Goal: Transaction & Acquisition: Purchase product/service

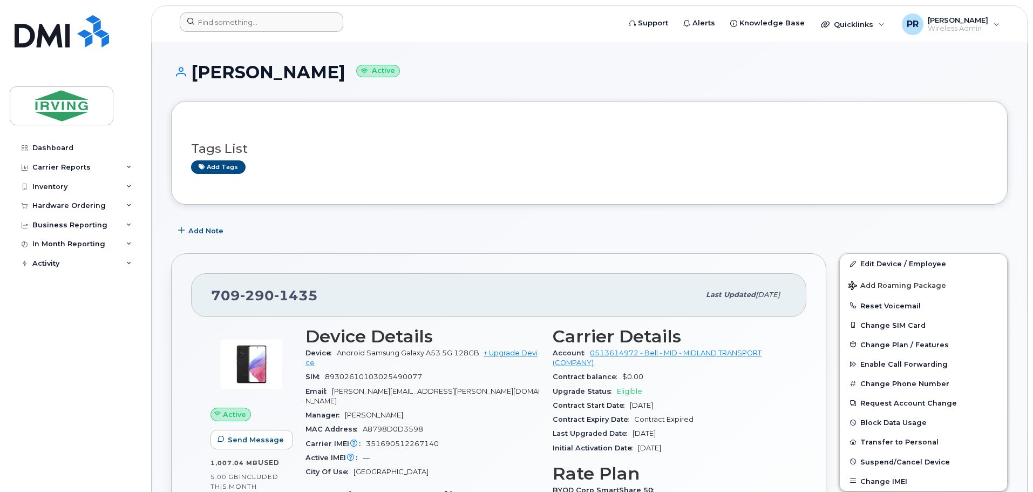
scroll to position [108, 0]
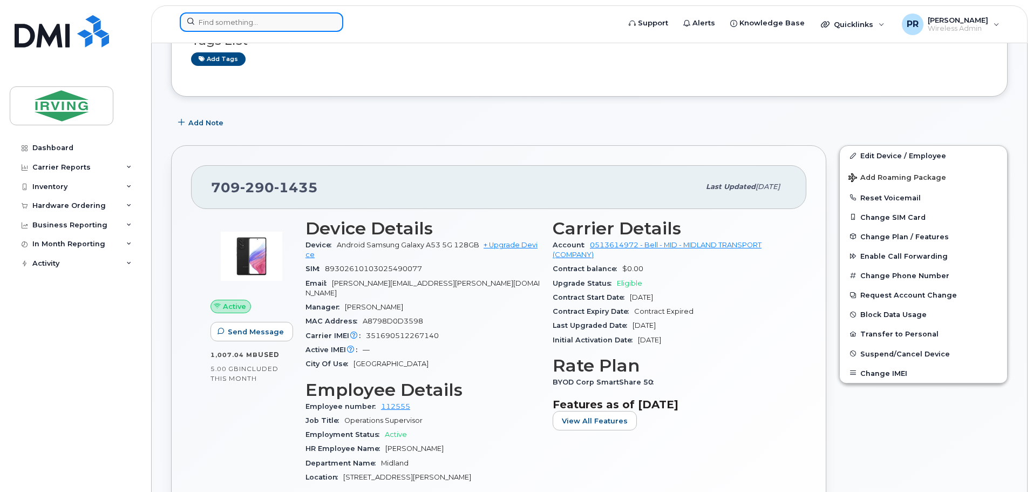
click at [222, 18] on input at bounding box center [262, 21] width 164 height 19
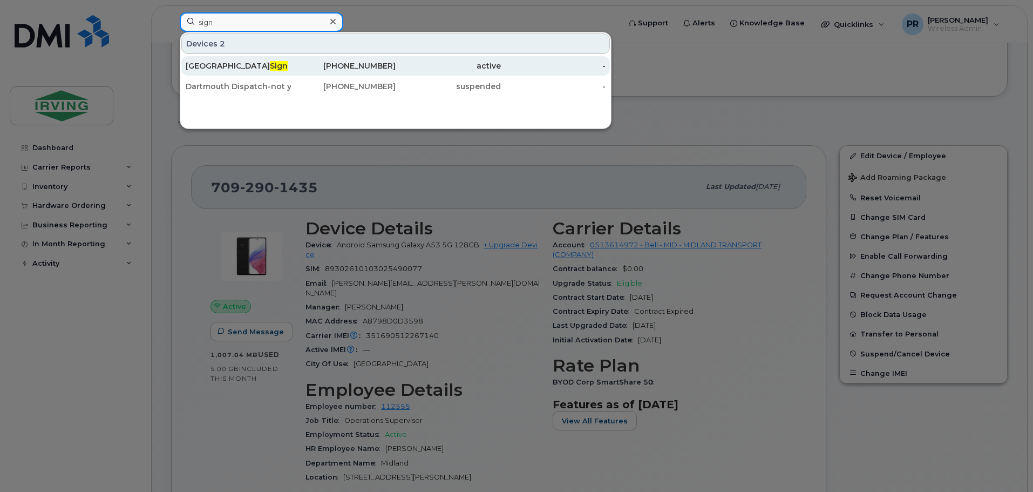
type input "sign"
click at [270, 66] on span "Sign" at bounding box center [279, 66] width 18 height 10
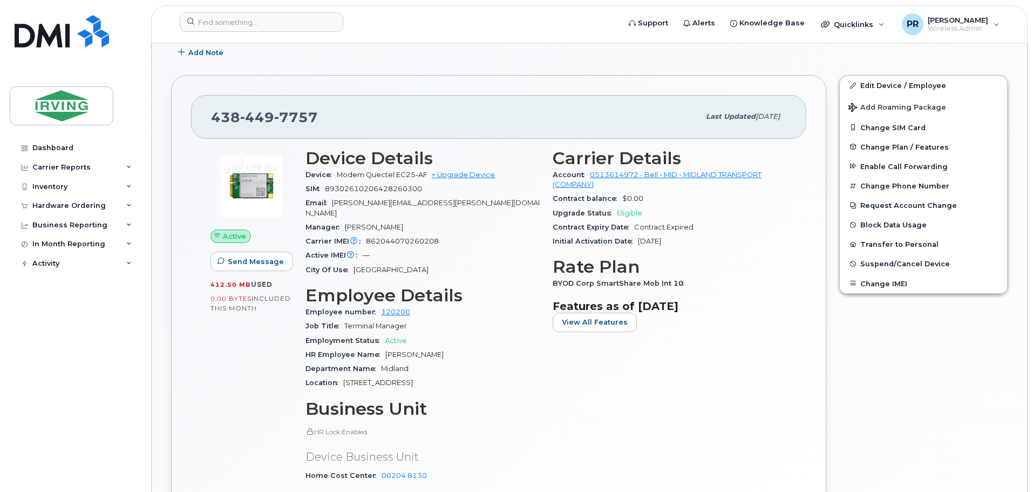
scroll to position [324, 0]
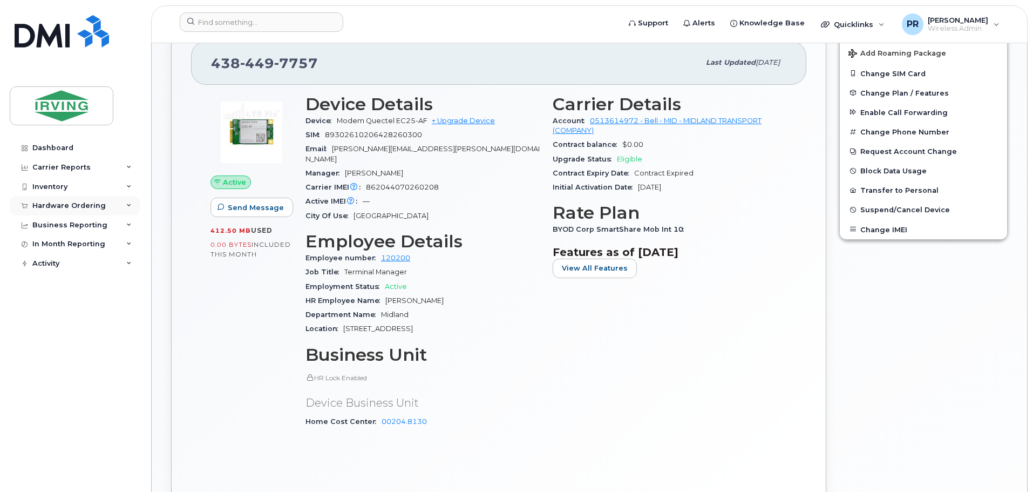
click at [44, 205] on div "Hardware Ordering" at bounding box center [68, 205] width 73 height 9
click at [55, 246] on div "Orders" at bounding box center [50, 246] width 26 height 10
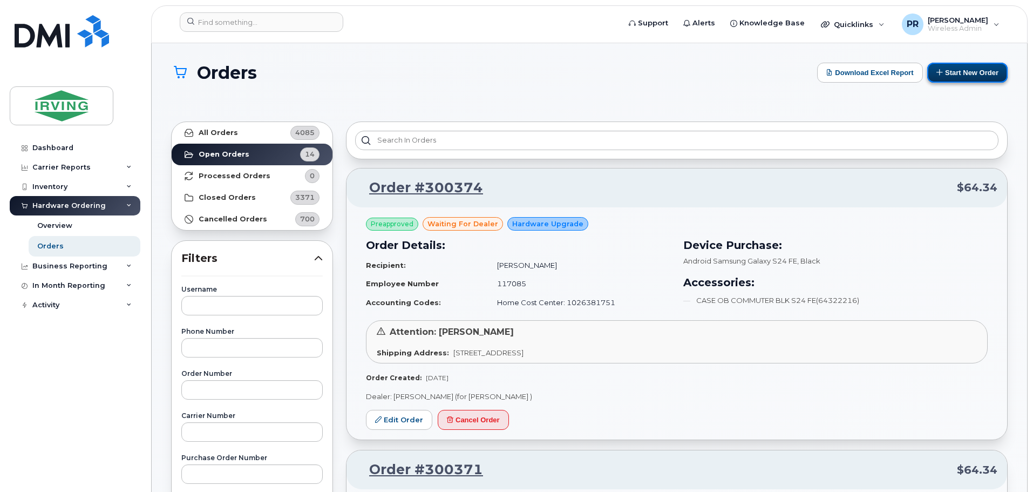
click at [964, 69] on button "Start New Order" at bounding box center [967, 73] width 80 height 20
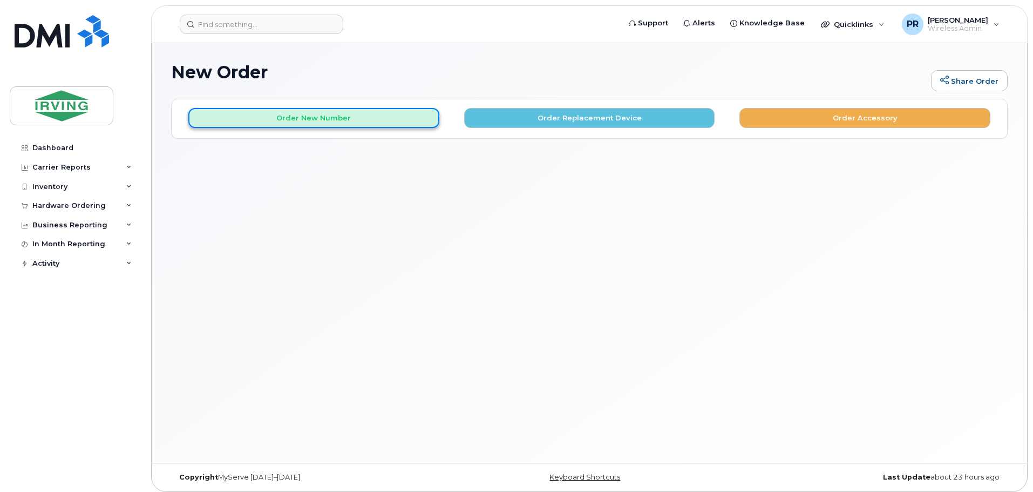
click at [309, 123] on button "Order New Number" at bounding box center [313, 118] width 251 height 20
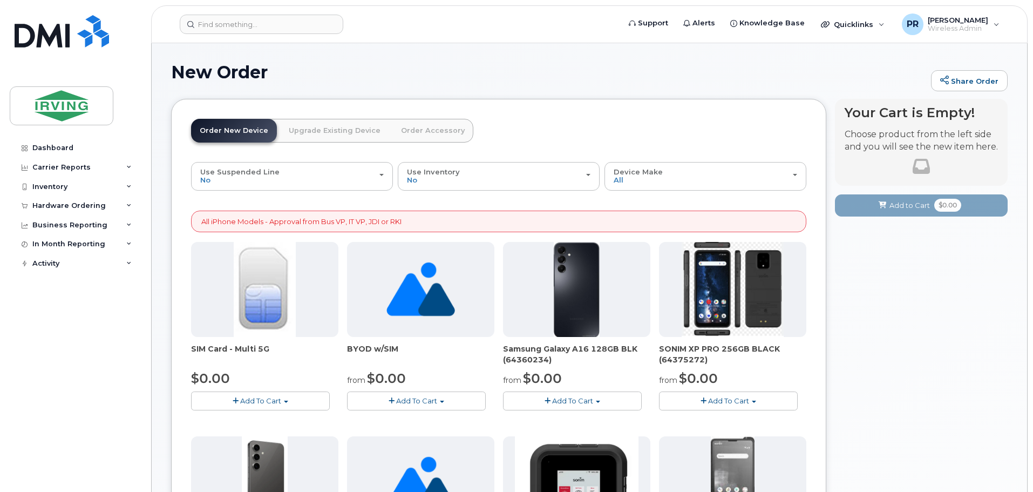
click at [256, 402] on span "Add To Cart" at bounding box center [260, 400] width 41 height 9
click at [249, 417] on link "$0.00 - New Activation" at bounding box center [245, 420] width 103 height 13
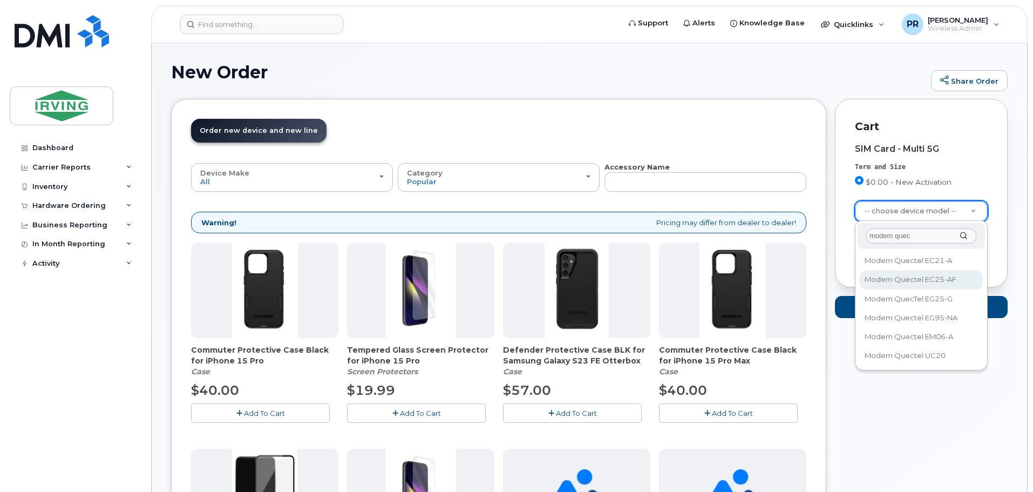
type input "modem quec"
select select "2790"
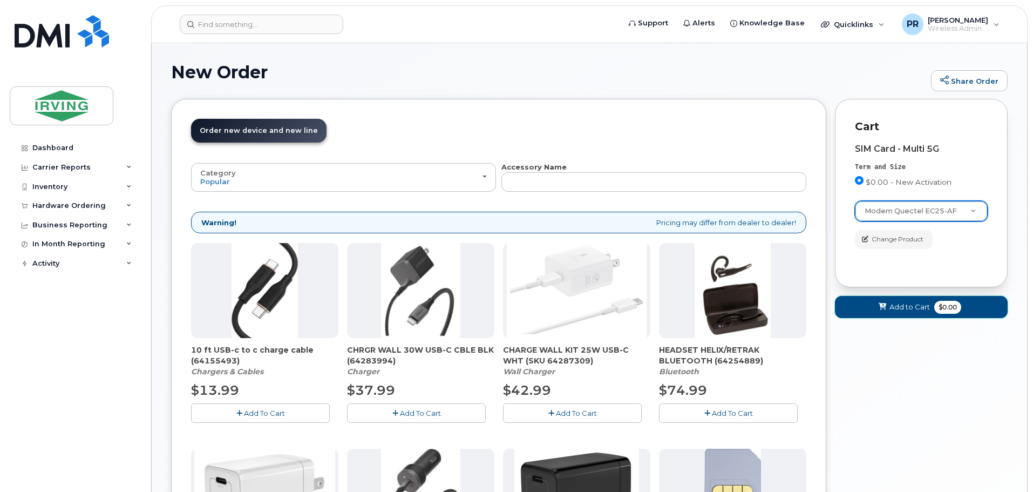
click at [916, 307] on span "Add to Cart" at bounding box center [909, 307] width 40 height 10
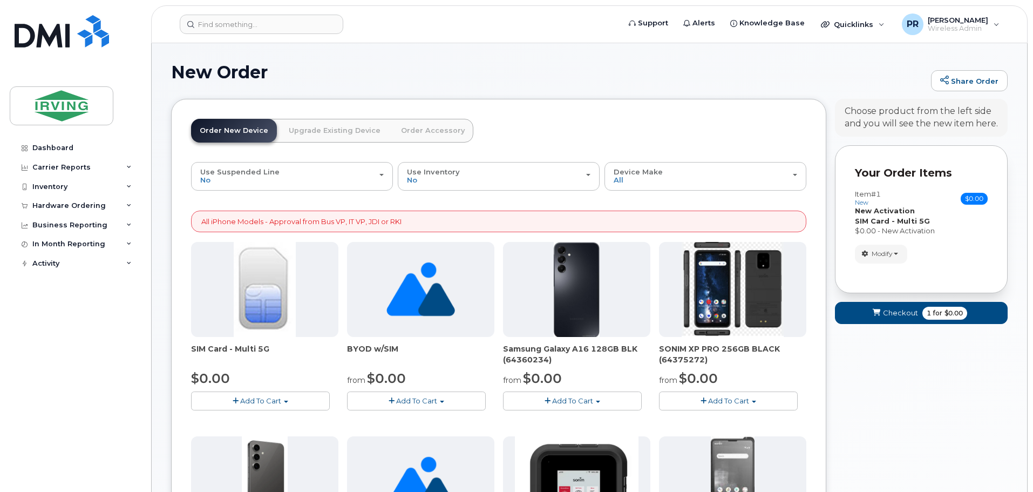
click at [254, 400] on span "Add To Cart" at bounding box center [260, 400] width 41 height 9
click at [256, 423] on link "$0.00 - New Activation" at bounding box center [245, 420] width 103 height 13
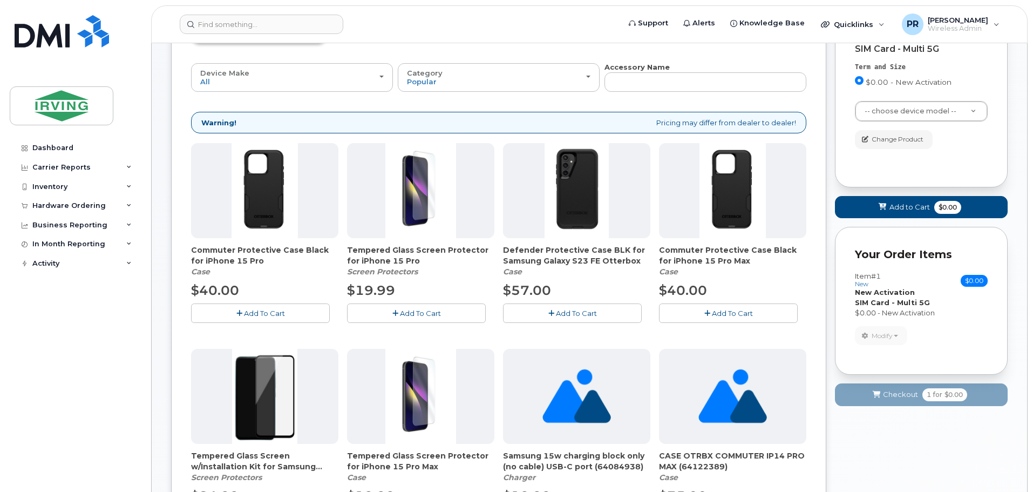
scroll to position [108, 0]
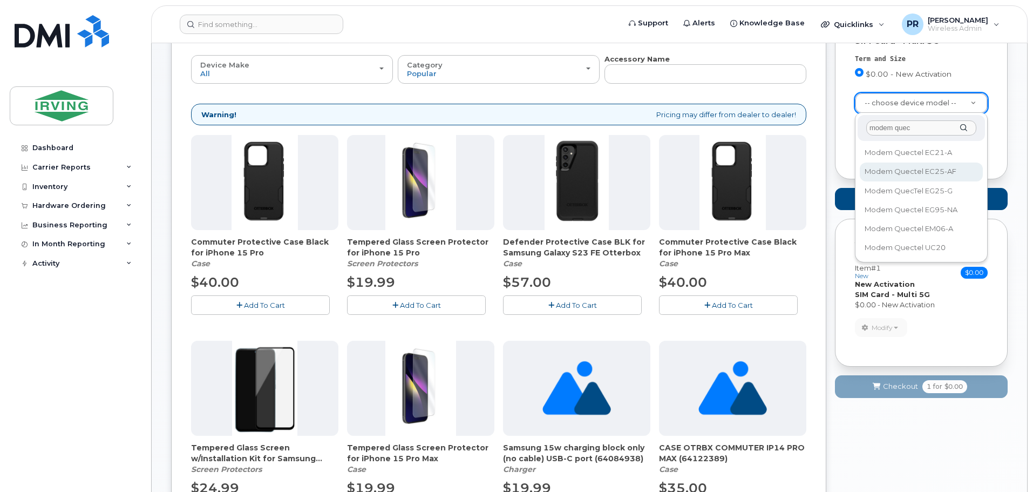
type input "modem quec"
select select "2790"
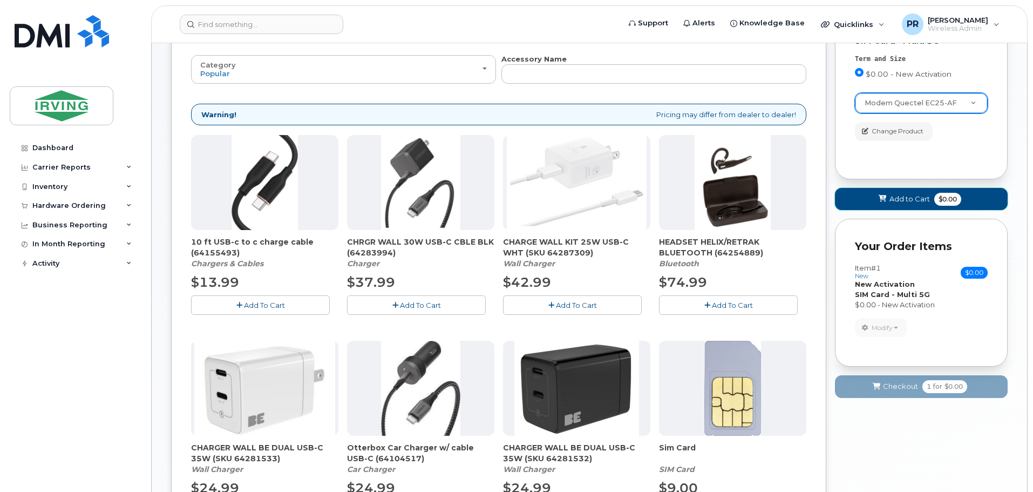
click at [915, 199] on span "Add to Cart" at bounding box center [909, 199] width 40 height 10
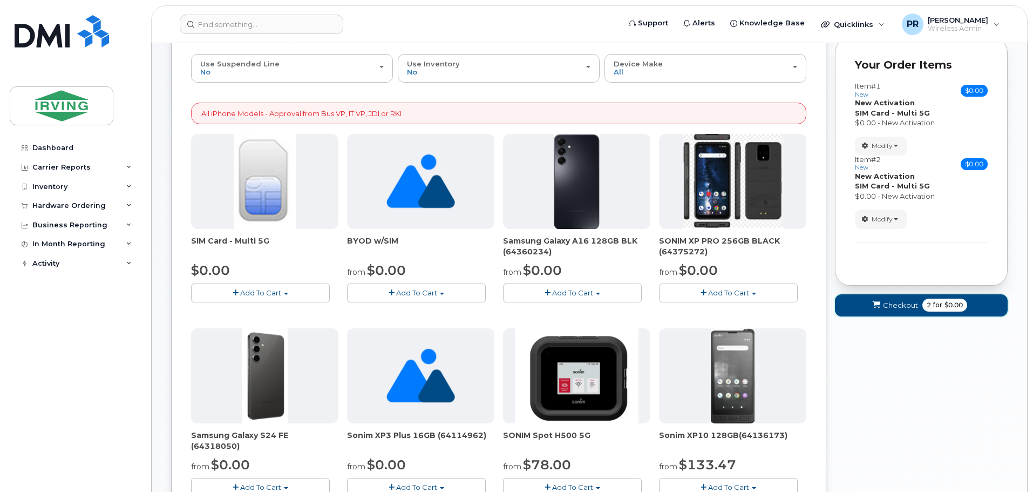
click at [913, 307] on span "Checkout" at bounding box center [900, 305] width 35 height 10
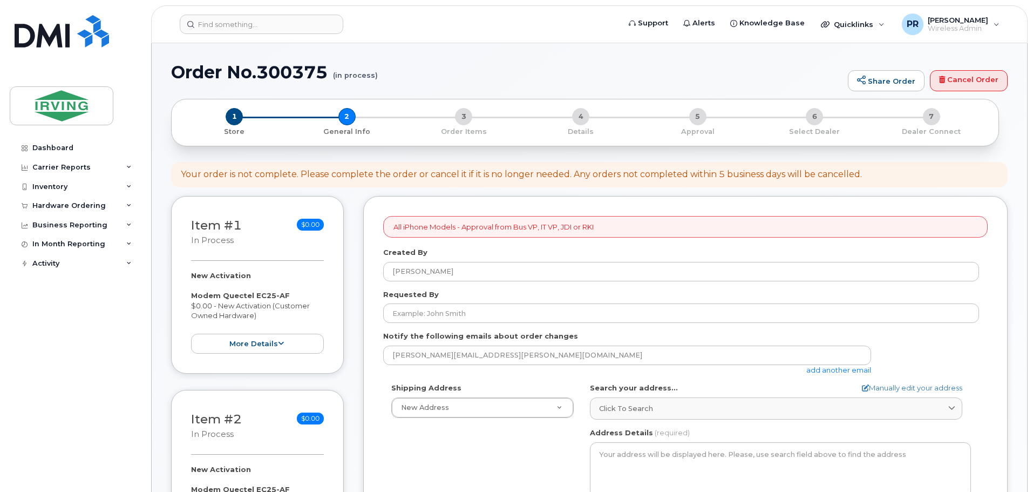
select select
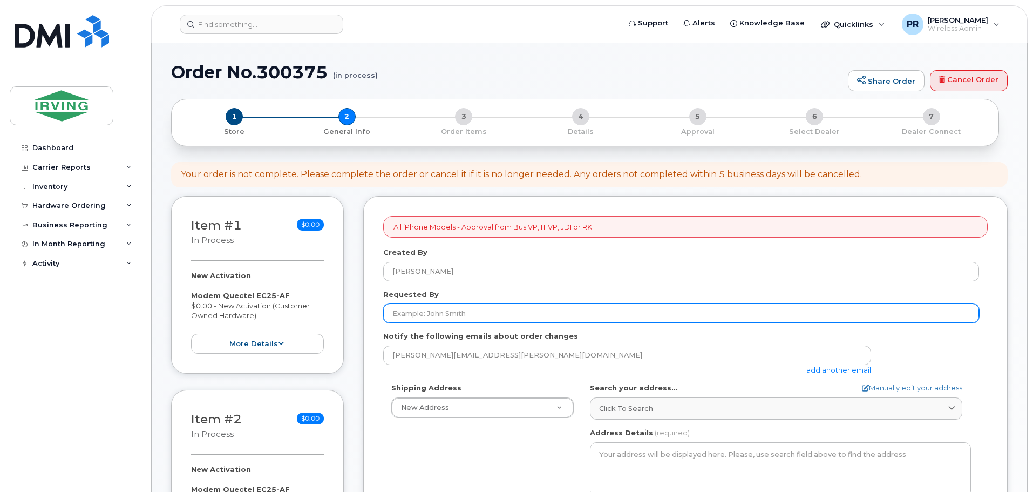
click at [443, 310] on input "Requested By" at bounding box center [681, 312] width 596 height 19
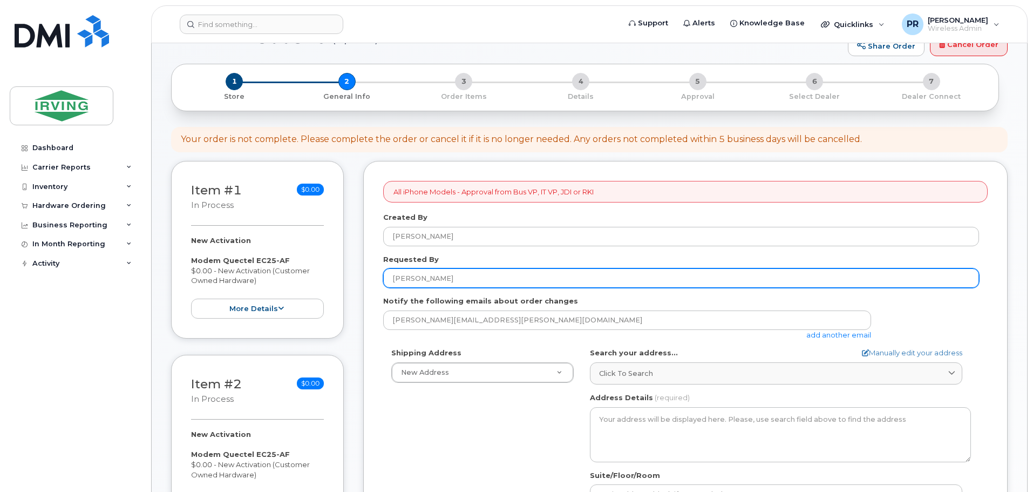
scroll to position [54, 0]
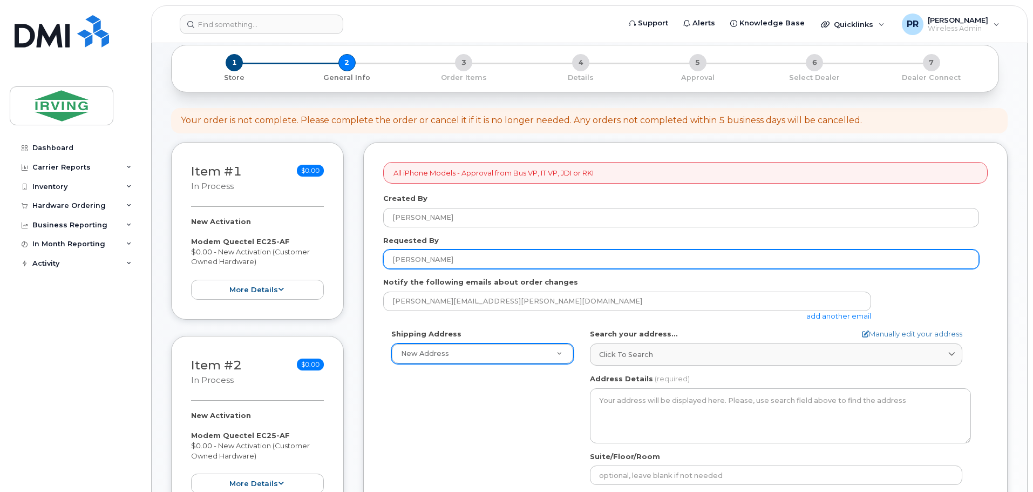
type input "Robert Poirier"
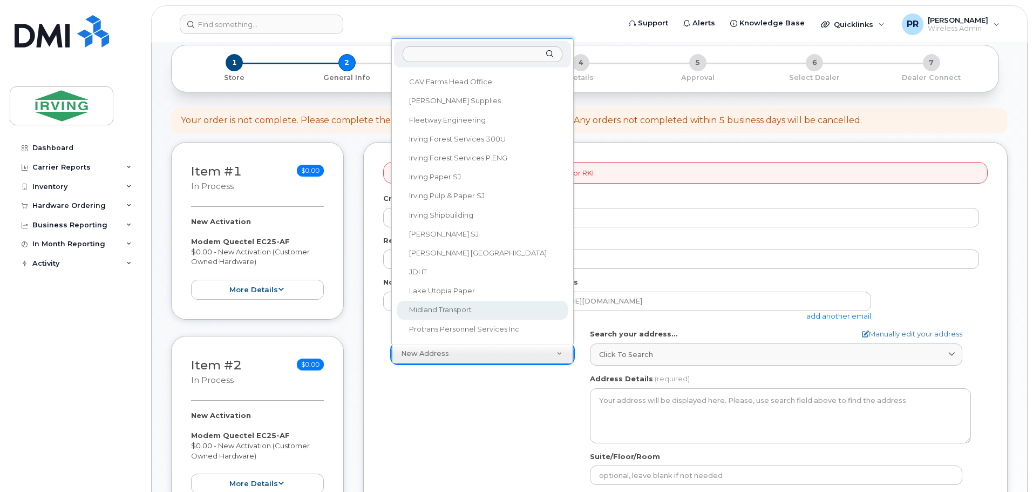
scroll to position [324, 0]
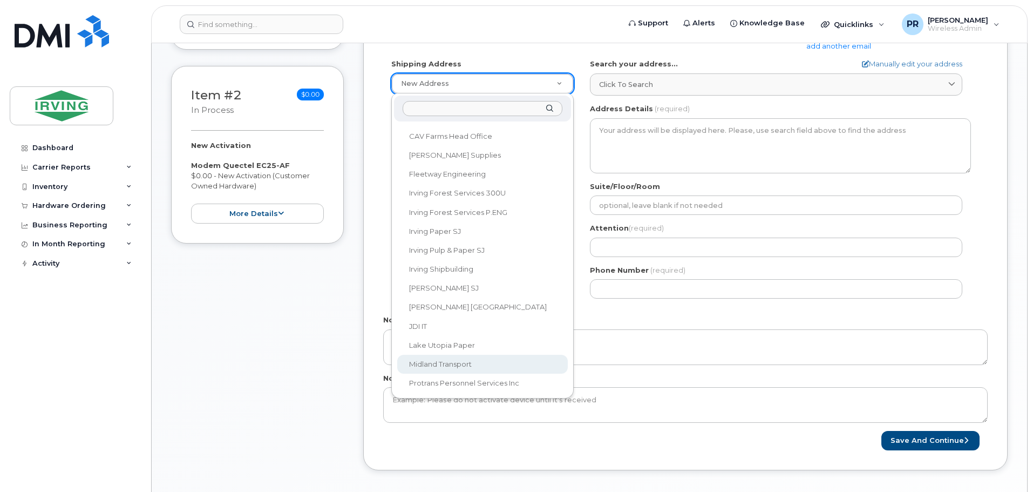
select select
type textarea "100 Prom Midland DIEPPE NB E1A 6X4 CANADA Dieppe New Brunswick E1A 6X4"
type input "Robert Poirier"
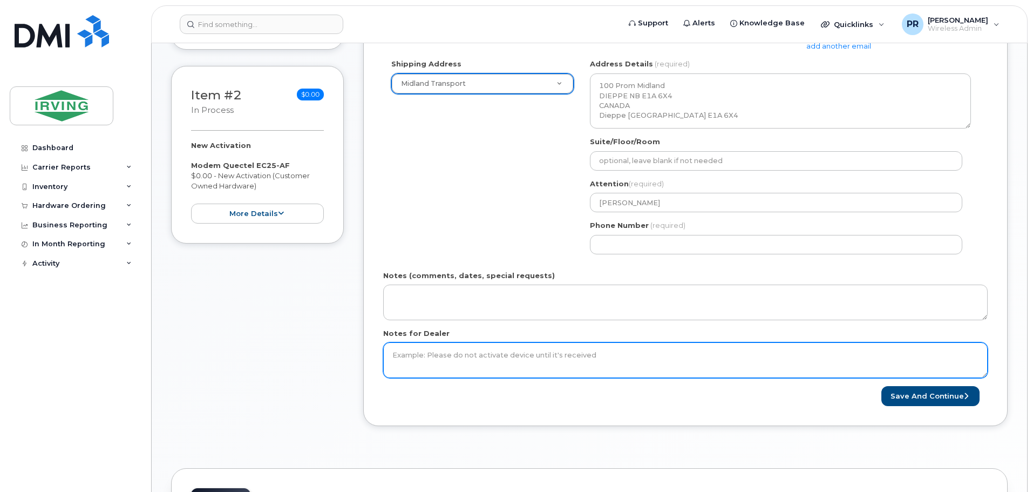
click at [457, 358] on textarea "Notes for Dealer" at bounding box center [685, 360] width 604 height 36
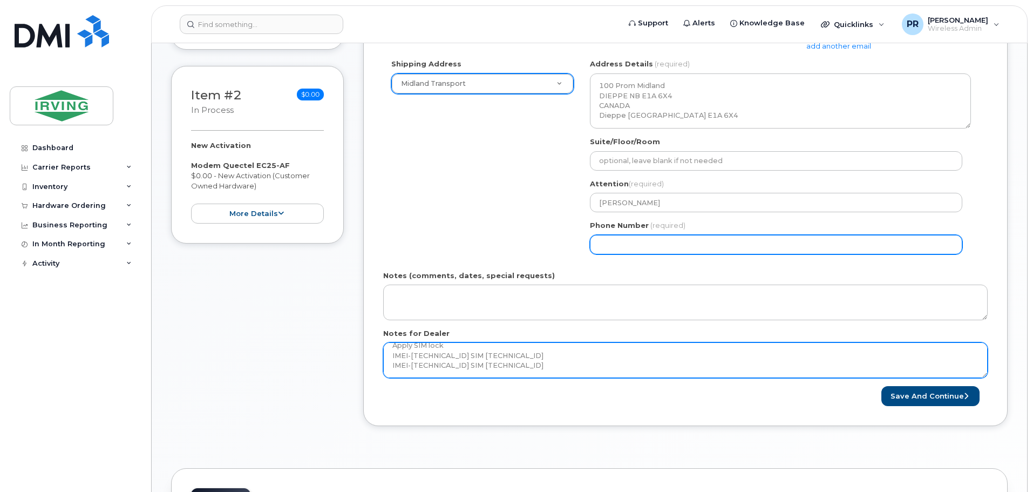
type textarea "Using existing SIM cards. Plan SSMIN10 Apply SIM lock IMEI-862044075289509 SIM …"
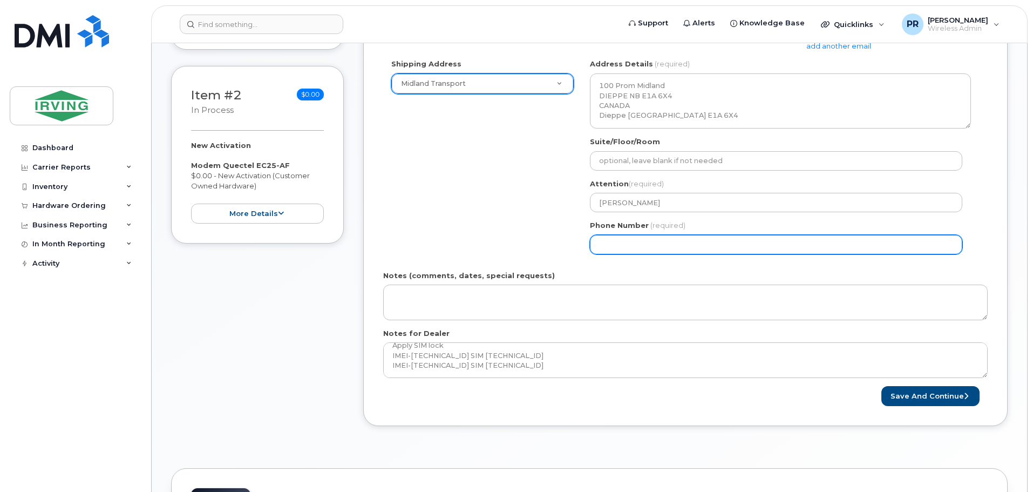
click at [632, 249] on input "Phone Number" at bounding box center [776, 244] width 372 height 19
select select
type input "506859562"
select select
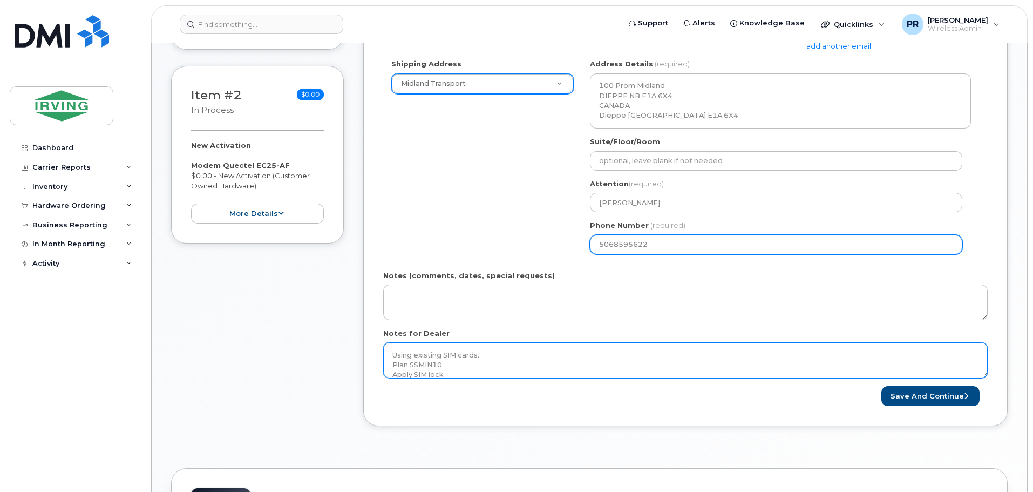
scroll to position [270, 0]
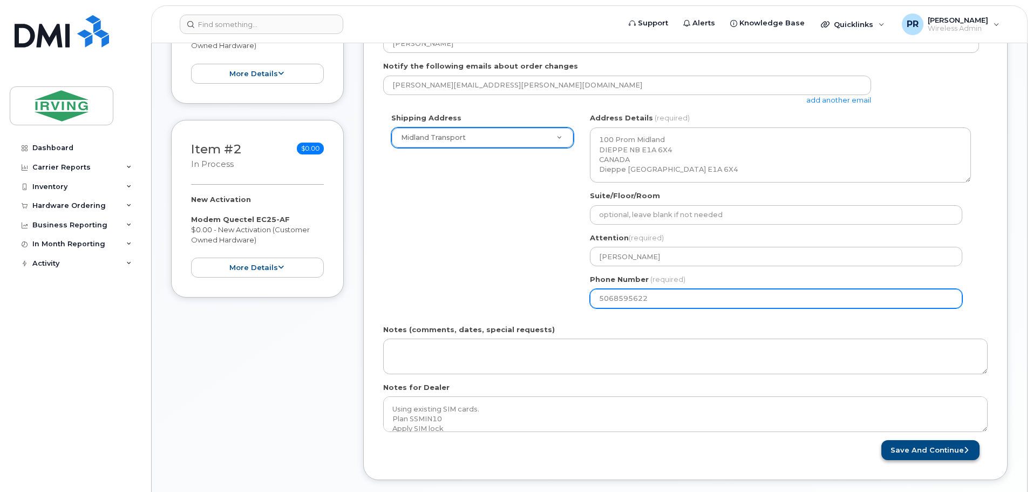
type input "5068595622"
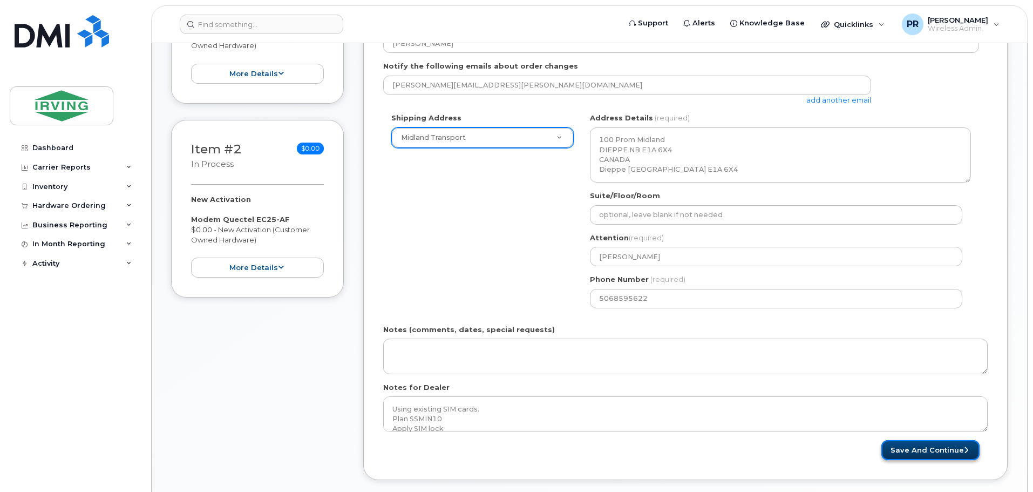
click at [913, 445] on button "Save and Continue" at bounding box center [930, 450] width 98 height 20
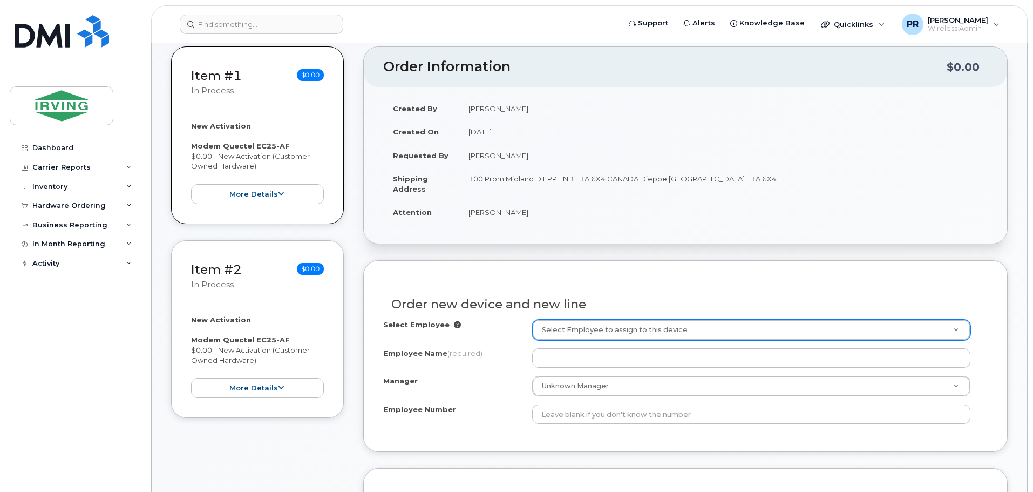
scroll to position [162, 0]
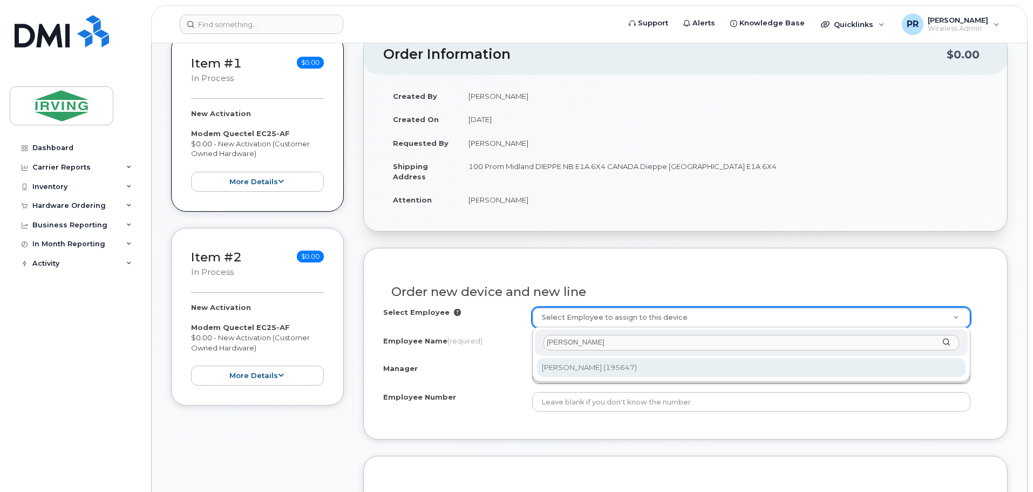
type input "pirasath"
type input "1494927"
type input "[PERSON_NAME]"
type input "195647"
type input "45001074"
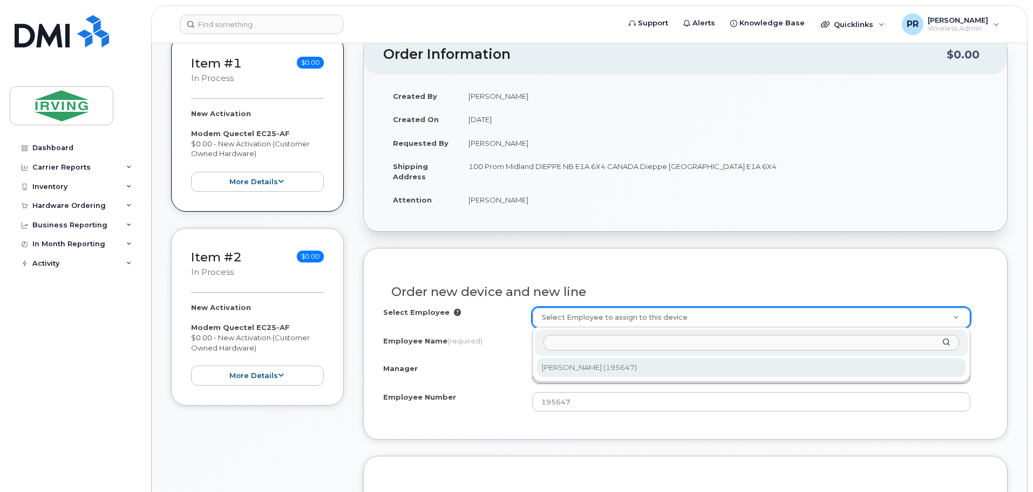
select select "1455843"
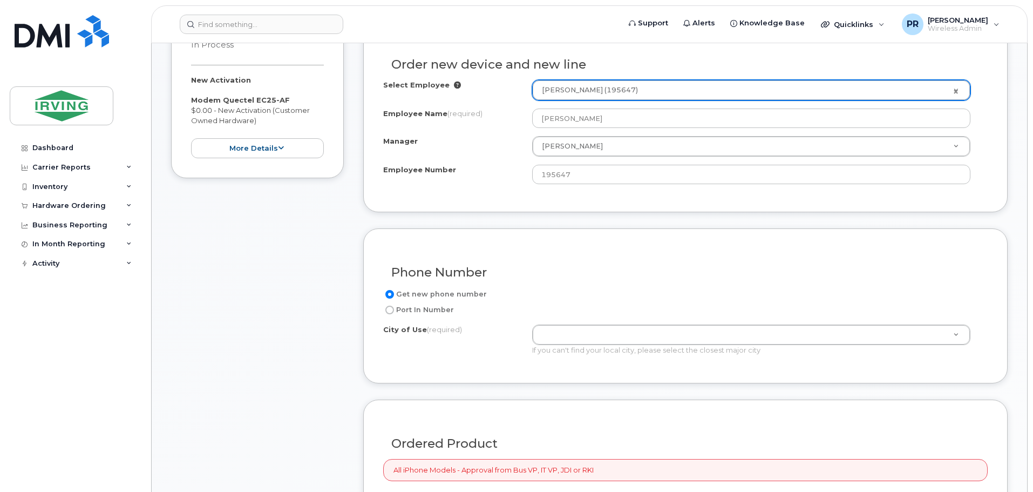
scroll to position [378, 0]
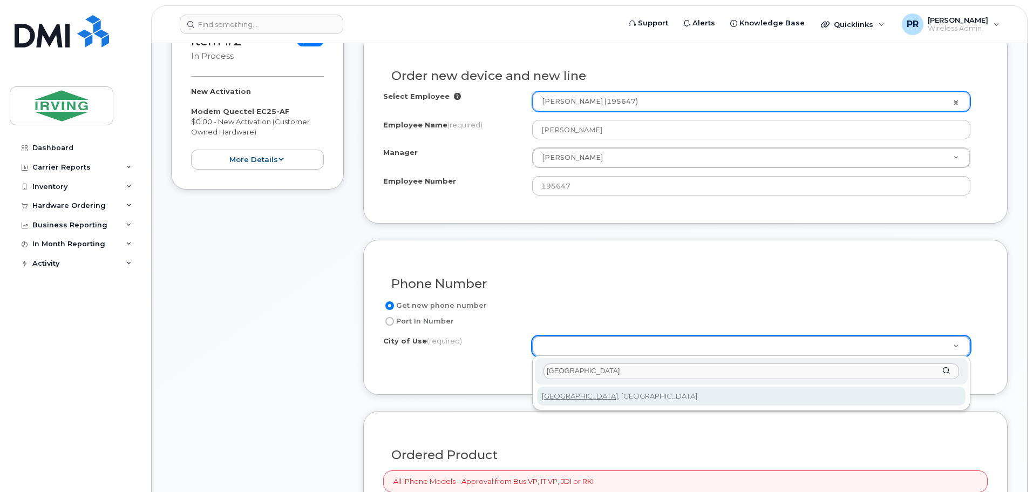
type input "toronto"
type input "4934"
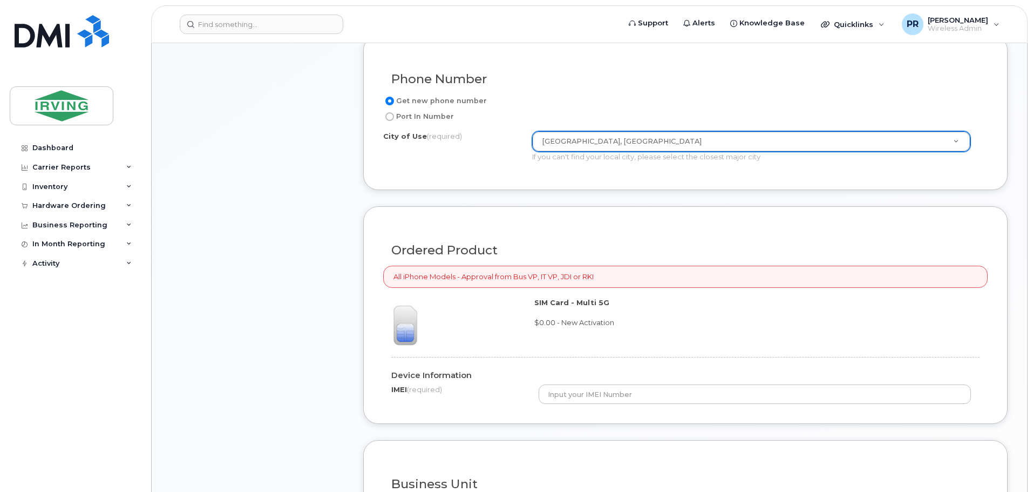
scroll to position [594, 0]
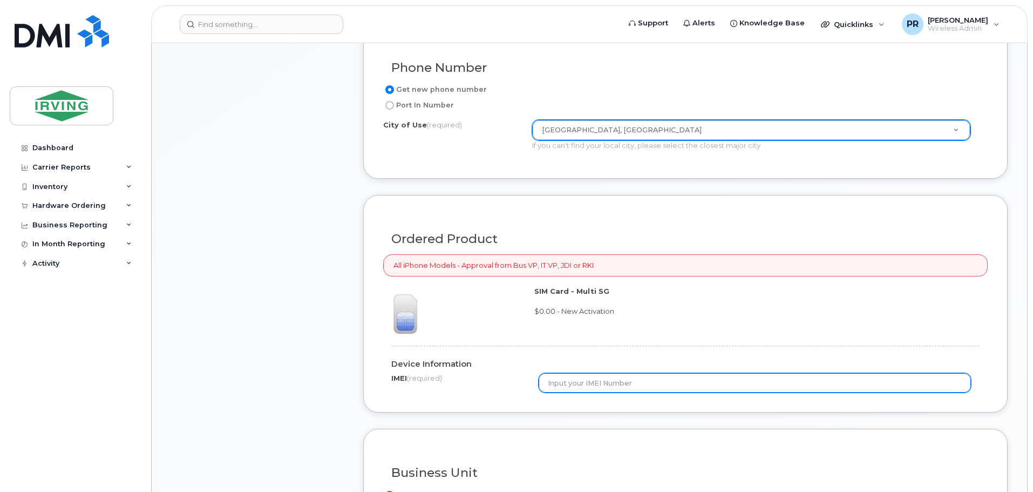
click at [575, 384] on input "text" at bounding box center [755, 382] width 433 height 19
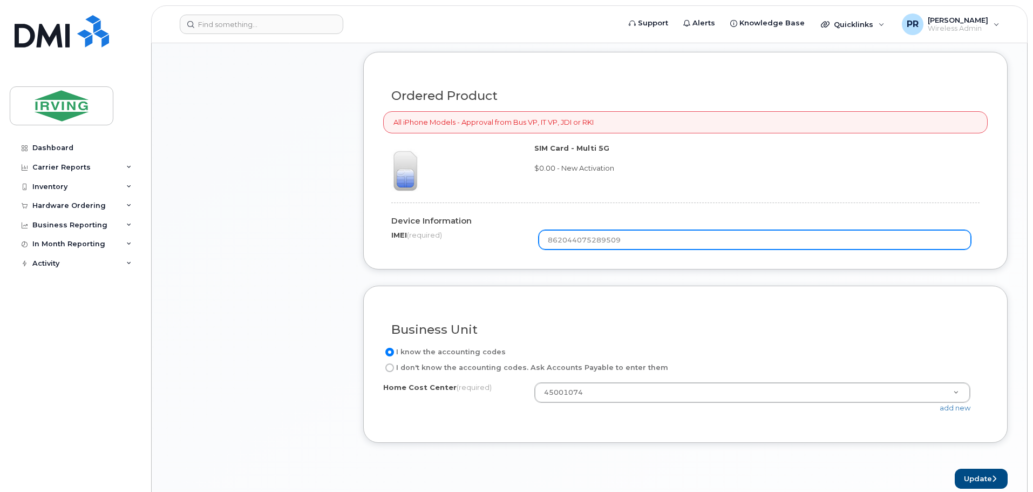
scroll to position [756, 0]
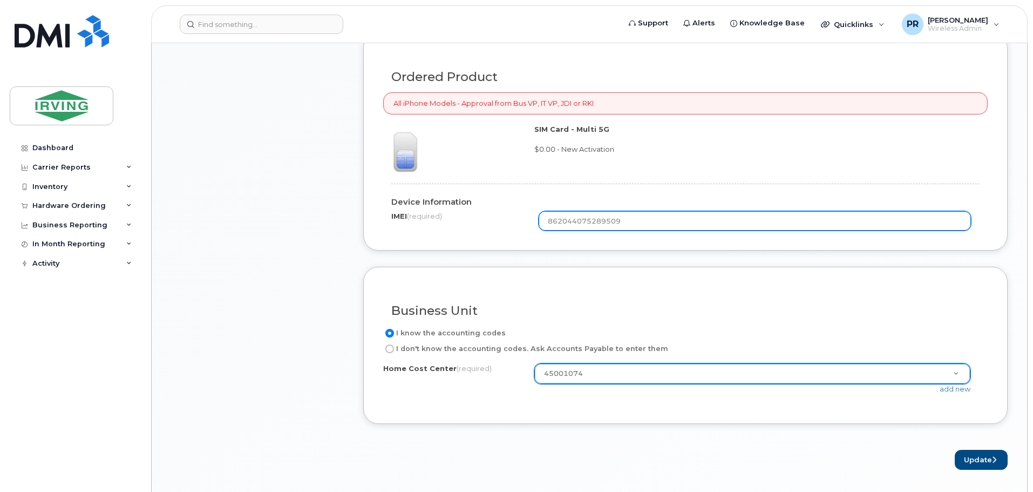
type input "862044075289509"
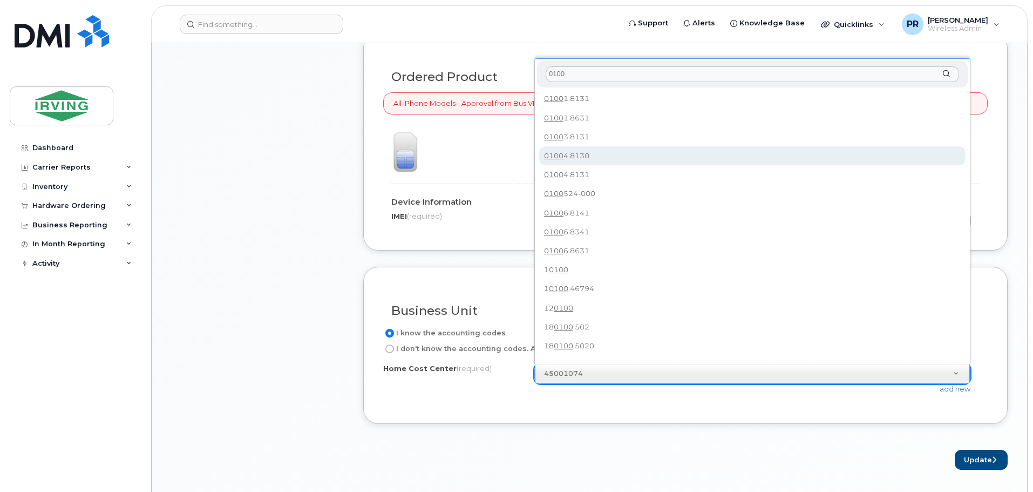
type input "0100"
type input "01004.8130"
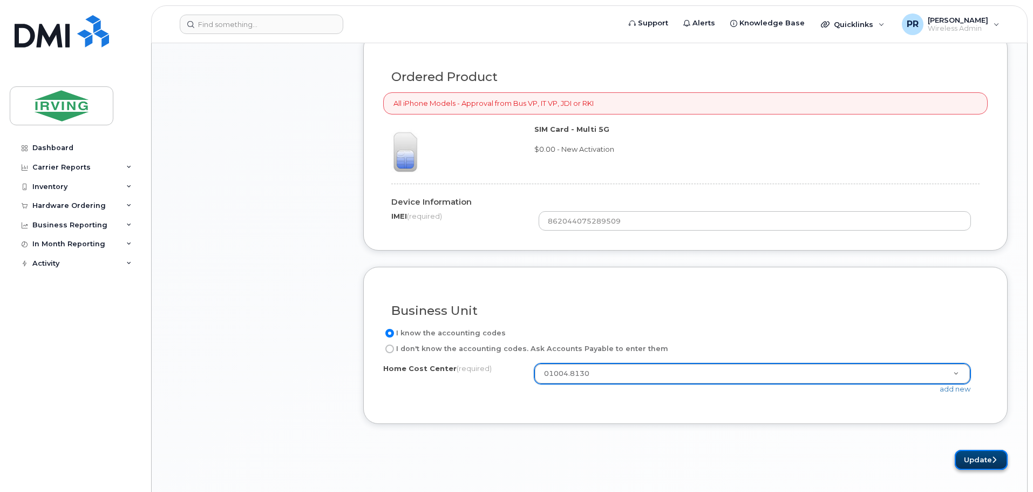
click at [990, 458] on button "Update" at bounding box center [981, 460] width 53 height 20
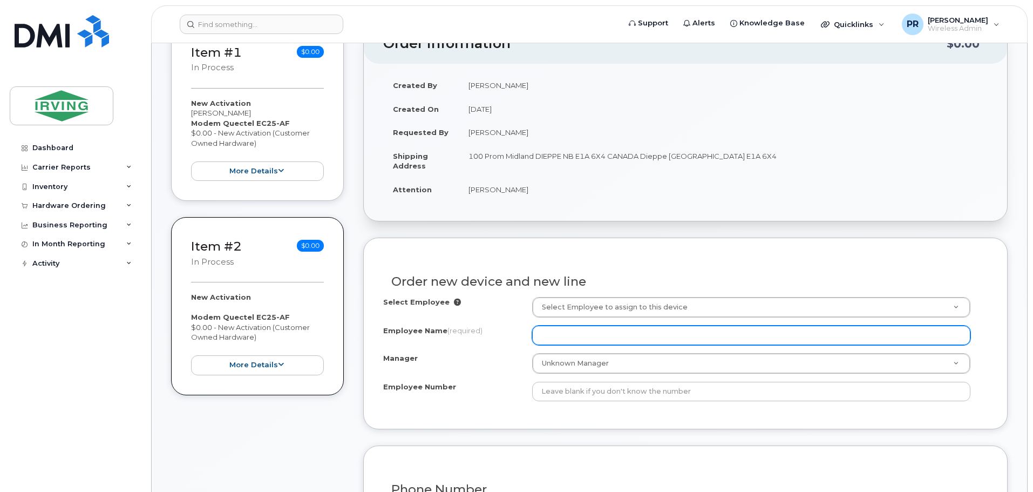
scroll to position [267, 0]
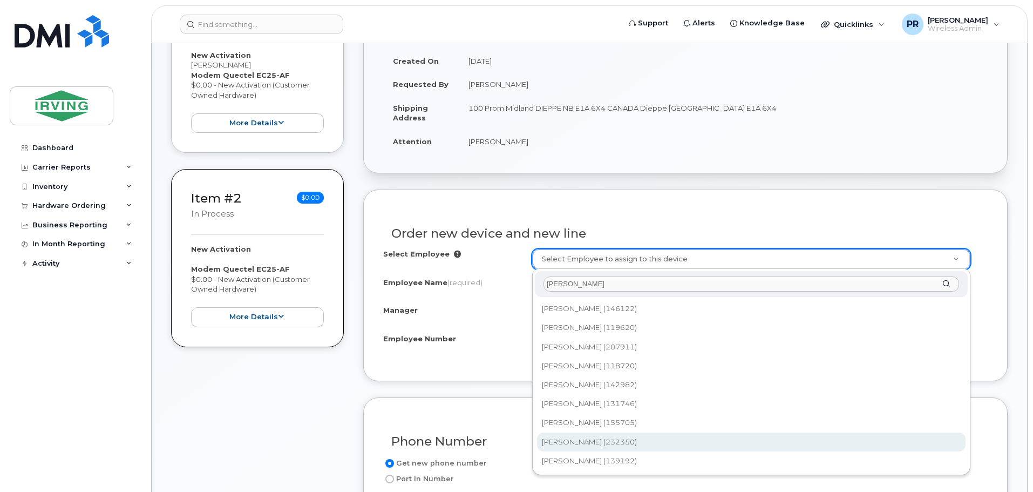
type input "[PERSON_NAME]"
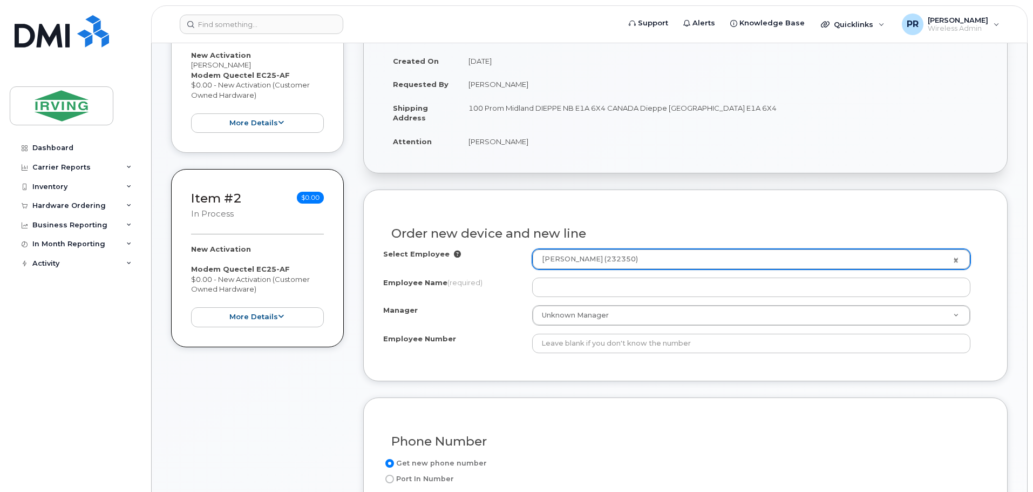
type input "1913198"
type input "[PERSON_NAME]"
type input "232350"
type input "45000374"
select select "1453720"
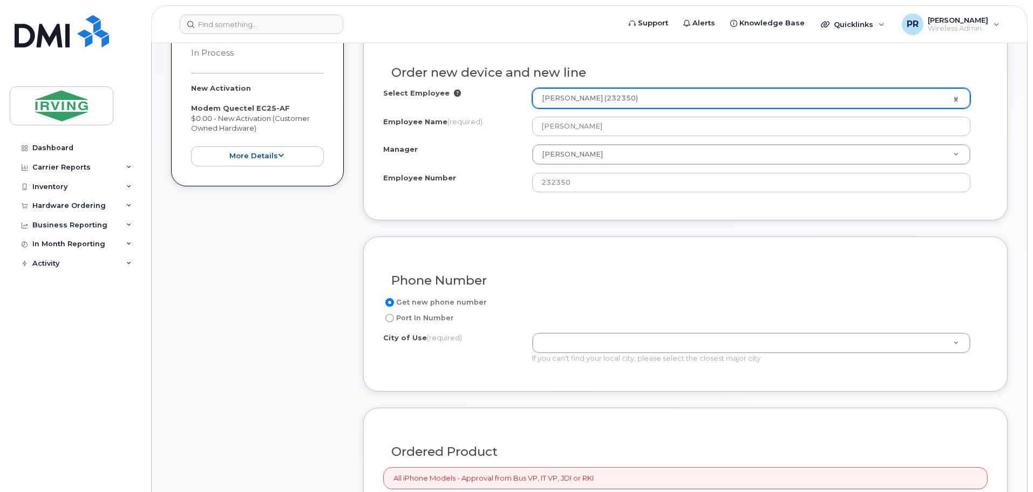
scroll to position [429, 0]
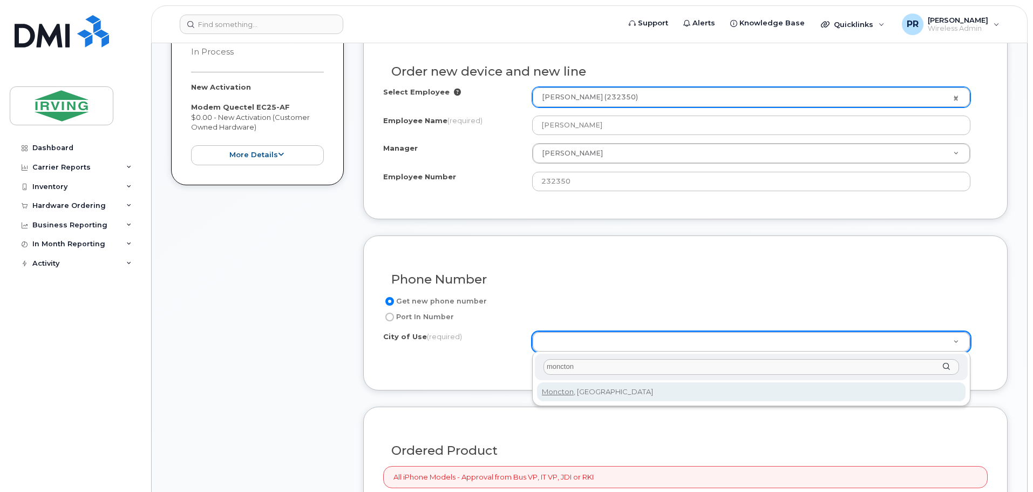
type input "moncton"
type input "1817"
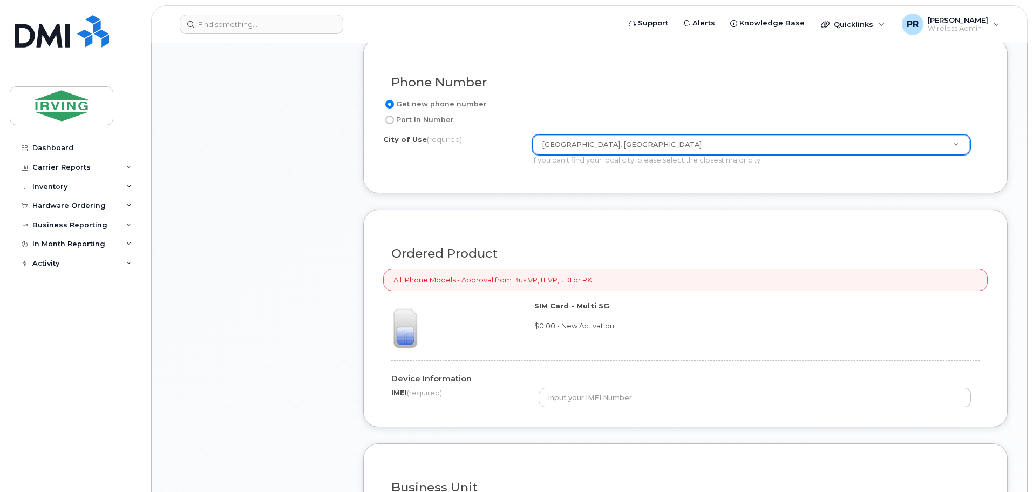
scroll to position [698, 0]
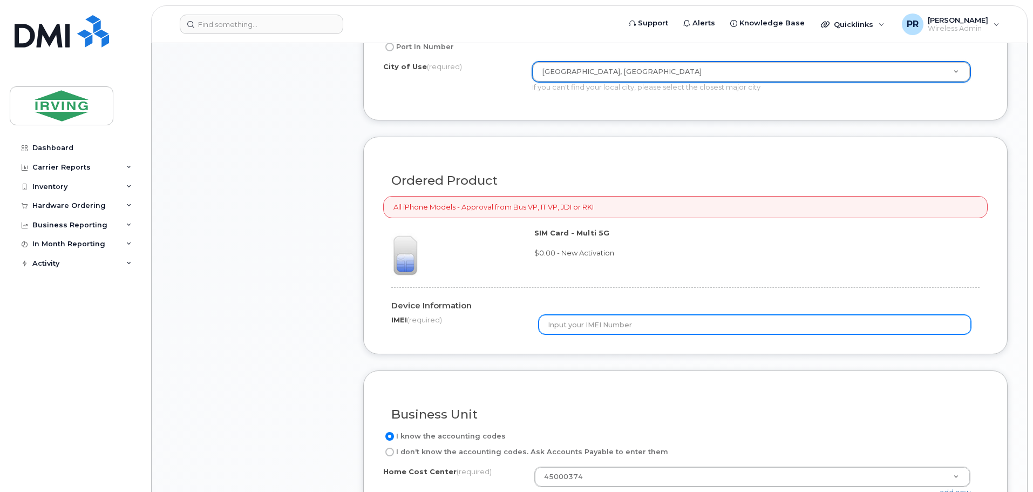
click at [601, 323] on input "text" at bounding box center [755, 324] width 433 height 19
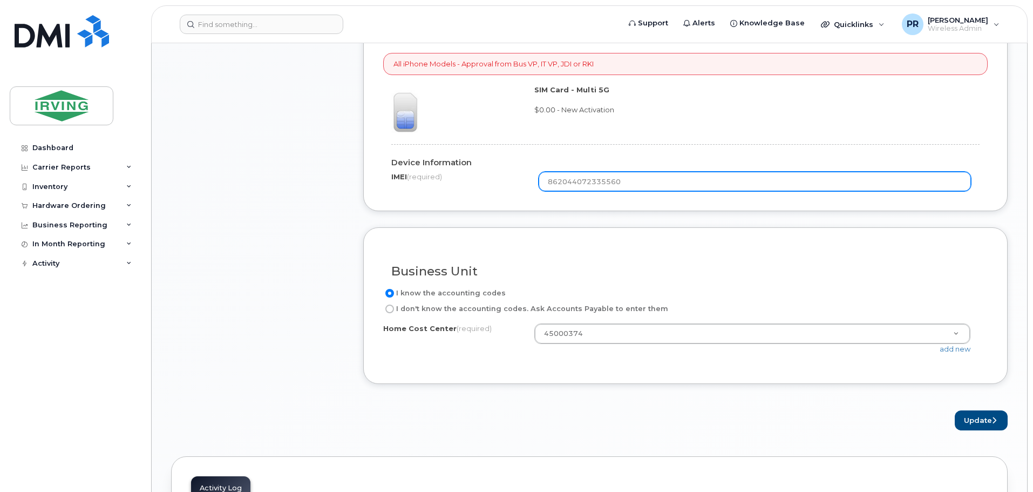
scroll to position [860, 0]
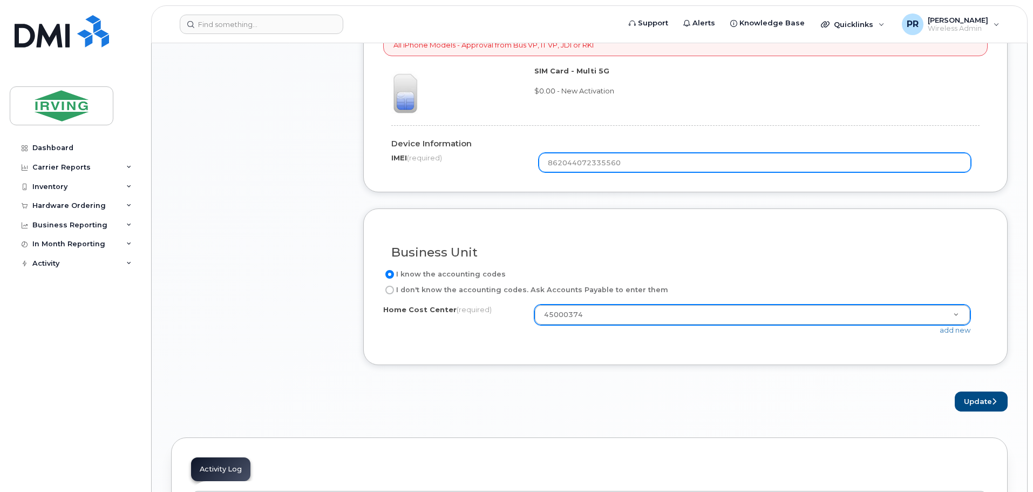
type input "862044072335560"
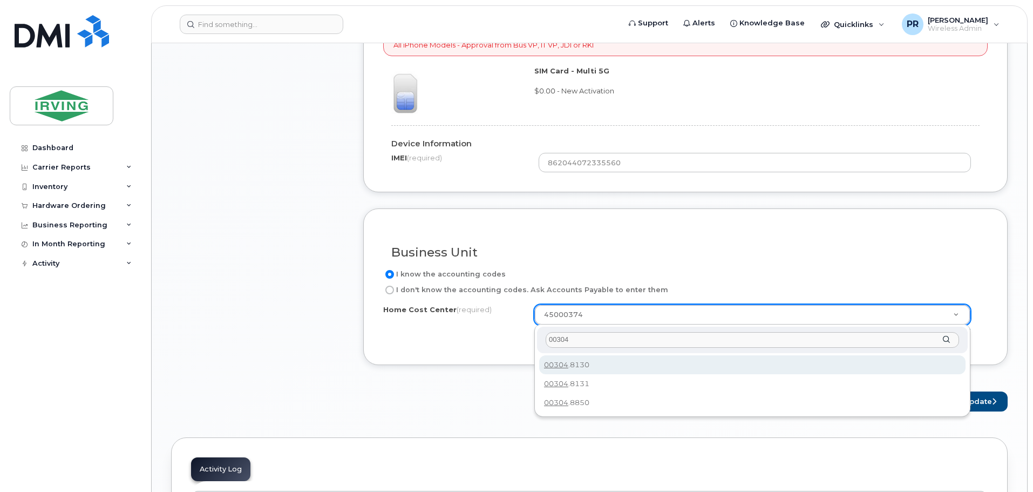
type input "00304"
type input "00304.8130"
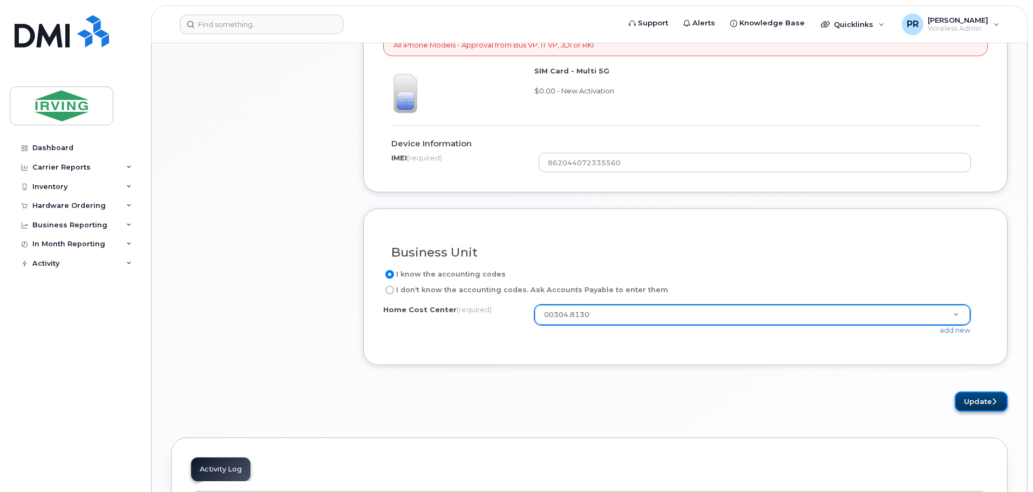
click at [979, 402] on button "Update" at bounding box center [981, 401] width 53 height 20
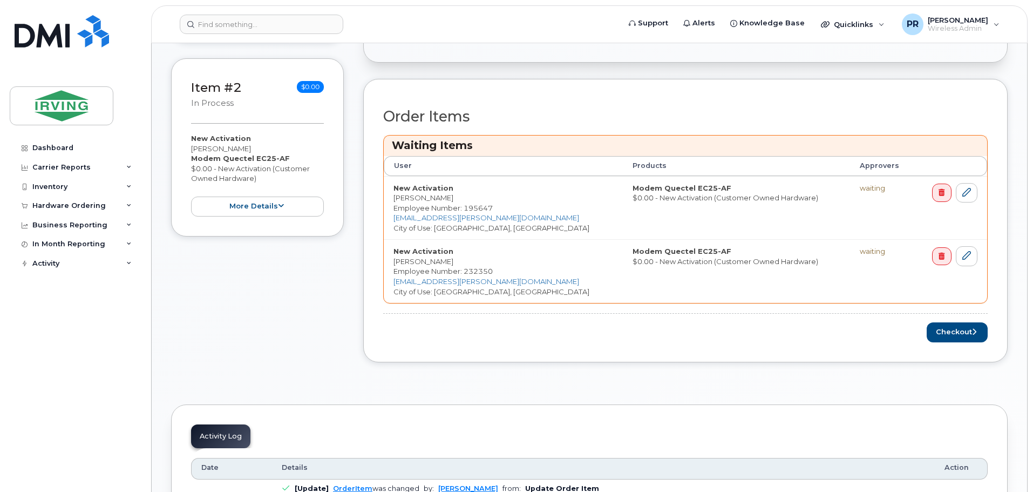
scroll to position [378, 0]
click at [950, 330] on button "Checkout" at bounding box center [957, 332] width 61 height 20
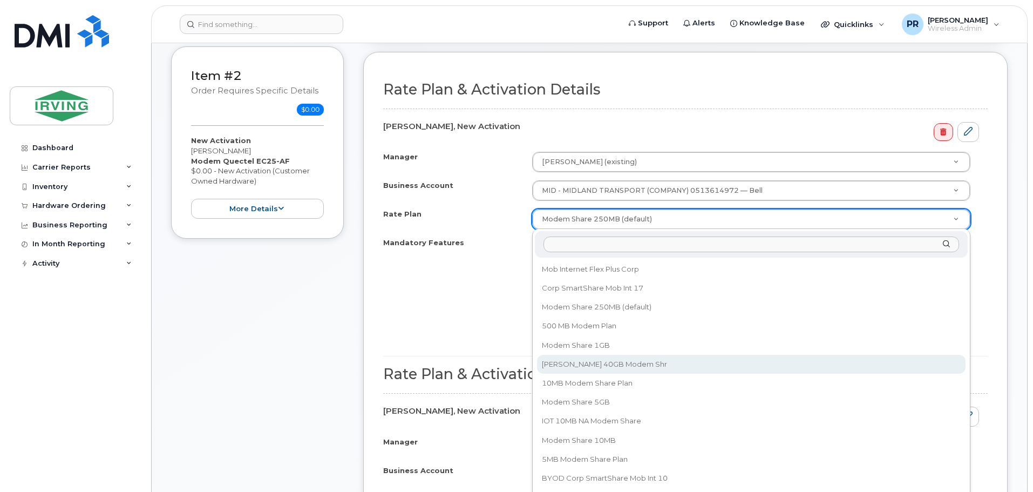
scroll to position [378, 0]
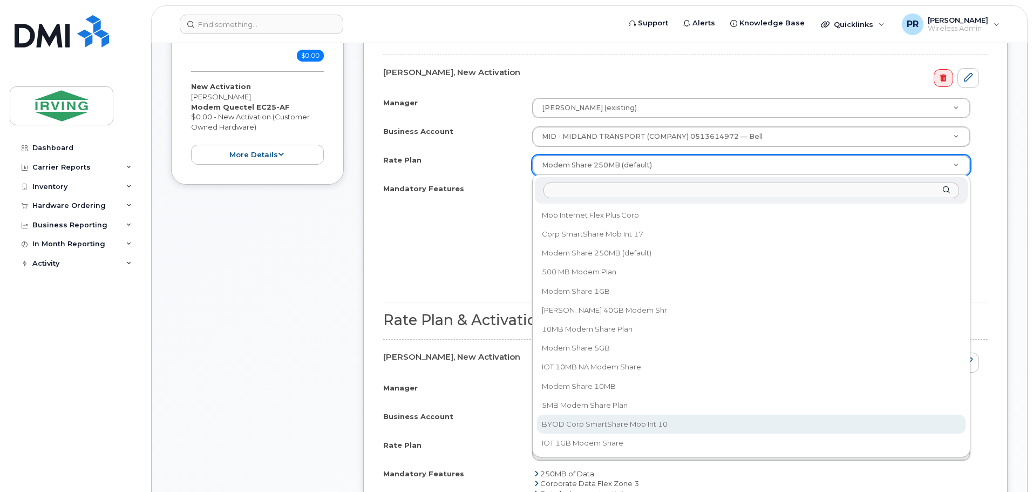
select select "BYOD Corp SmartShare Mob Int 10"
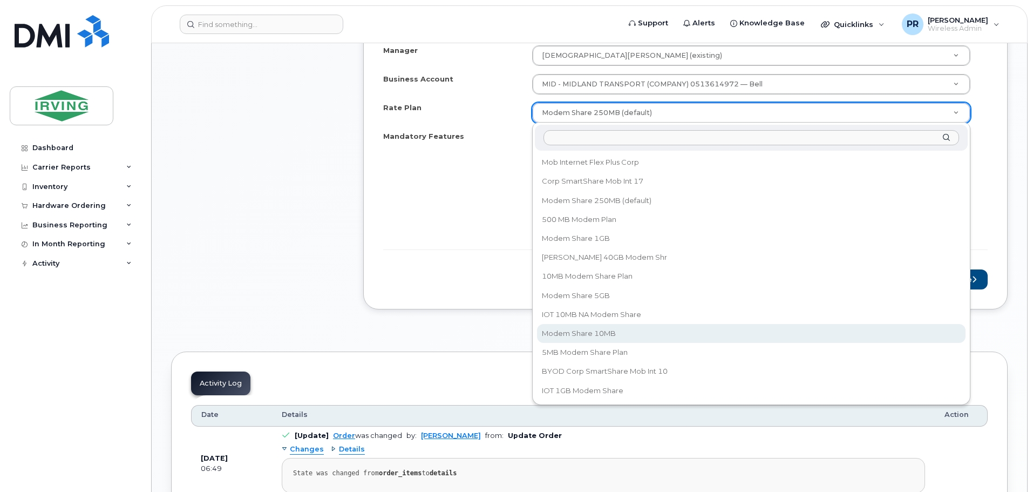
scroll to position [810, 0]
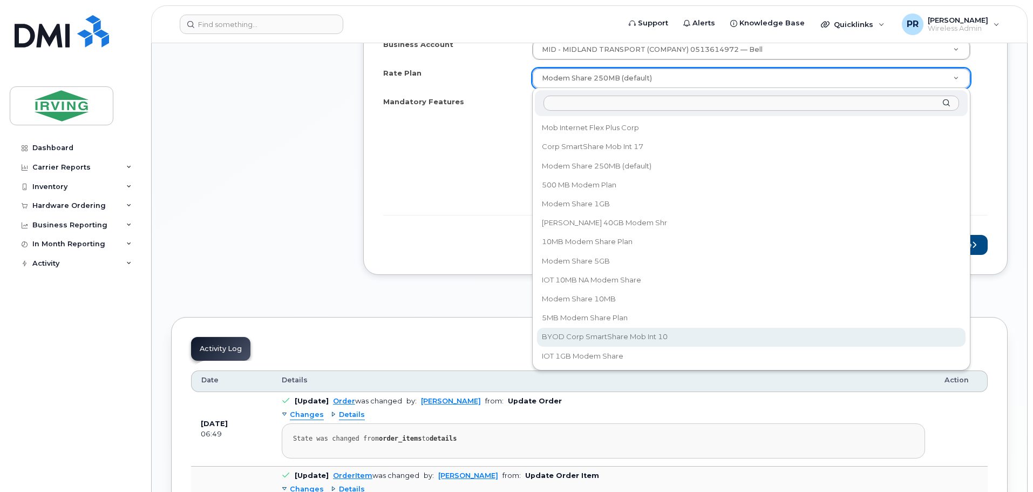
select select "BYOD Corp SmartShare Mob Int 10"
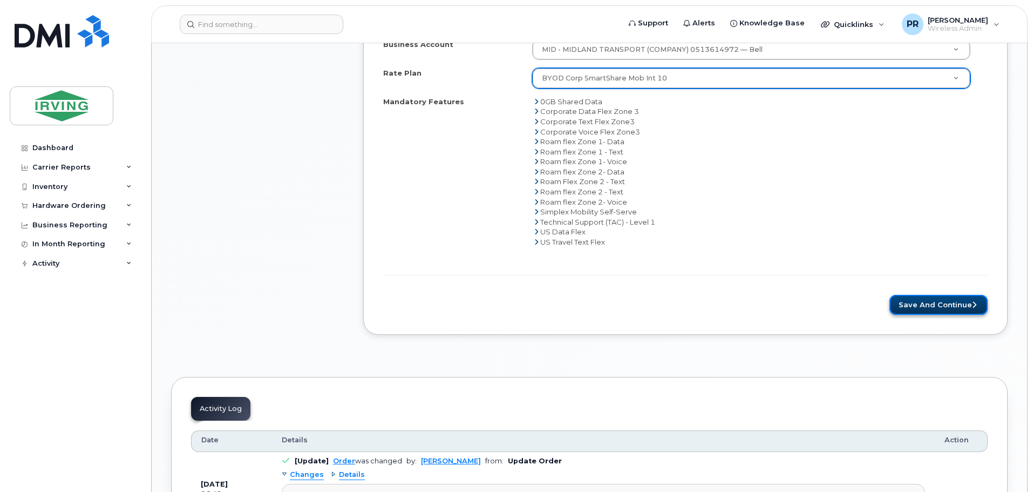
click at [924, 307] on button "Save and Continue" at bounding box center [938, 305] width 98 height 20
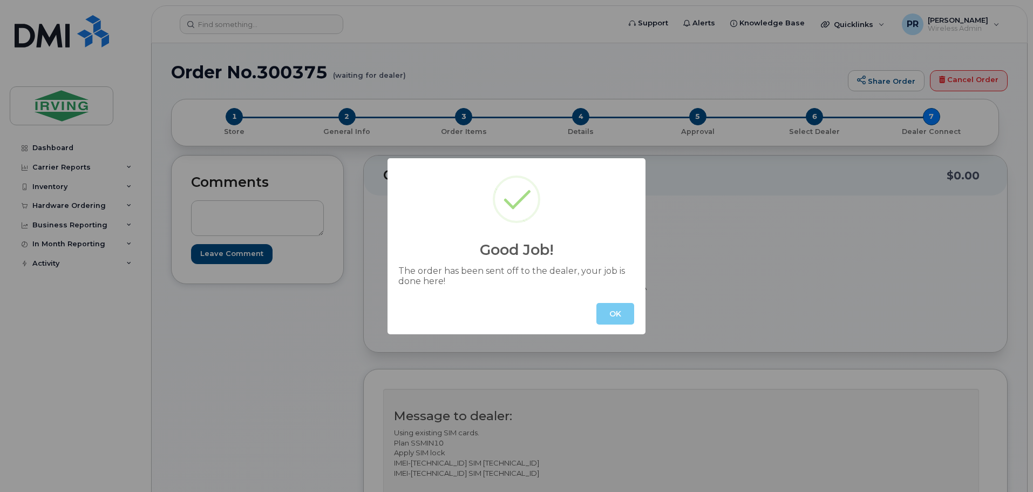
click at [609, 313] on button "OK" at bounding box center [615, 314] width 38 height 22
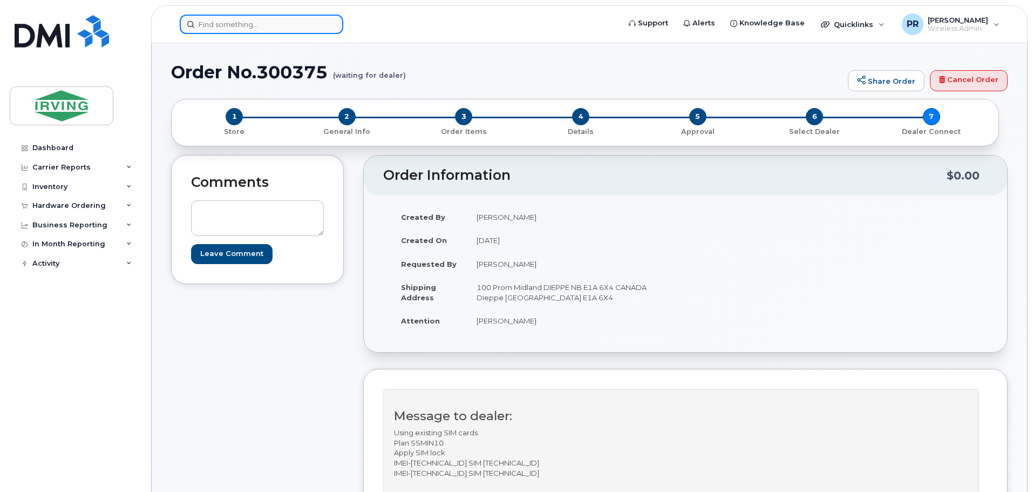
click at [267, 26] on input at bounding box center [262, 24] width 164 height 19
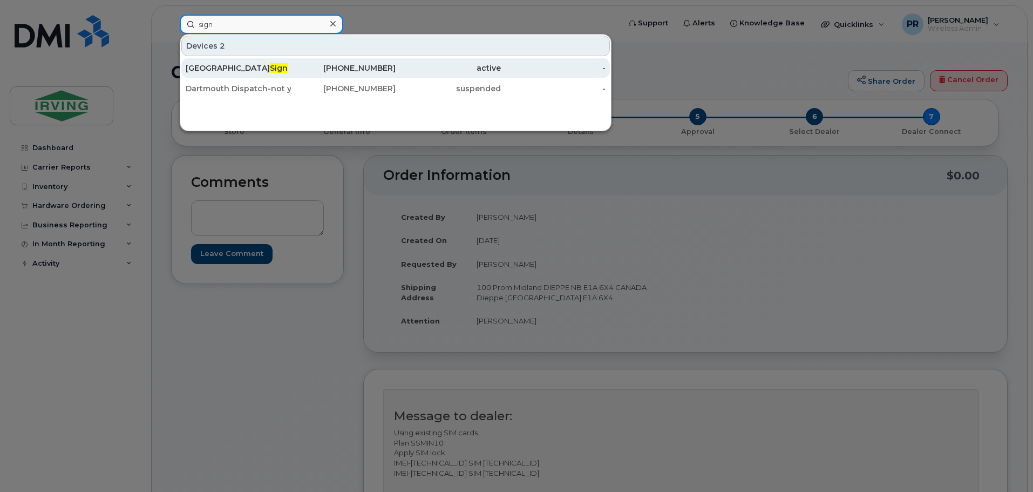
type input "sign"
click at [270, 68] on span "Sign" at bounding box center [279, 68] width 18 height 10
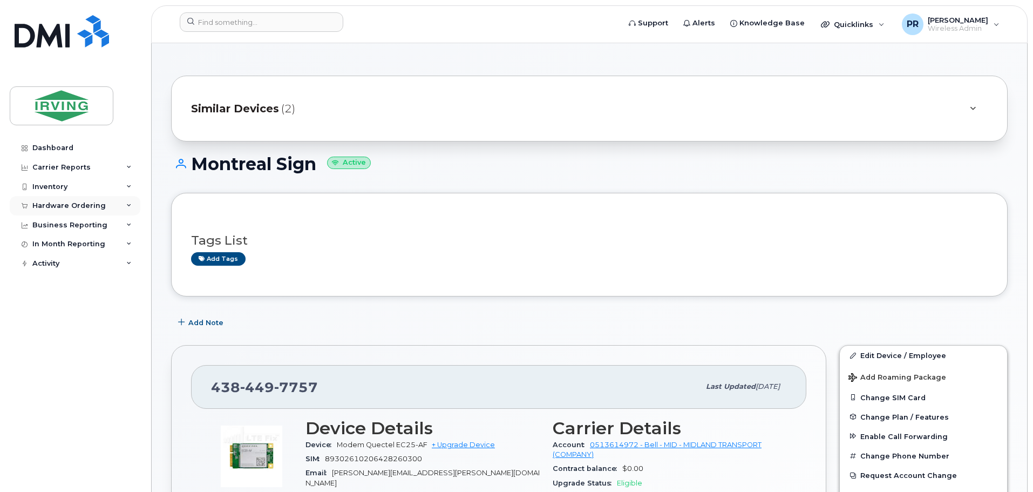
click at [77, 206] on div "Hardware Ordering" at bounding box center [68, 205] width 73 height 9
click at [56, 247] on div "Orders" at bounding box center [50, 246] width 26 height 10
